Goal: Information Seeking & Learning: Learn about a topic

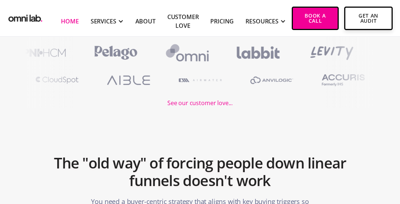
scroll to position [253, 0]
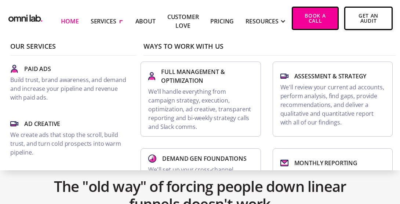
click at [121, 21] on div at bounding box center [120, 21] width 8 height 8
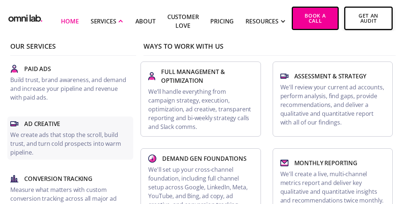
scroll to position [318, 0]
click at [120, 124] on div "Ad Creative" at bounding box center [70, 124] width 120 height 9
click at [70, 179] on p "Conversion Tracking" at bounding box center [58, 179] width 68 height 9
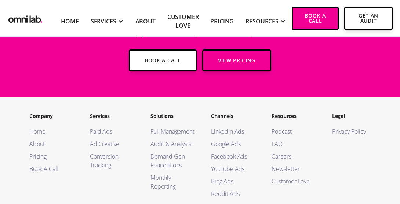
scroll to position [1308, 0]
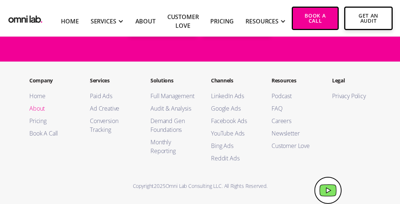
click at [37, 106] on link "About" at bounding box center [52, 108] width 46 height 9
